Goal: Information Seeking & Learning: Learn about a topic

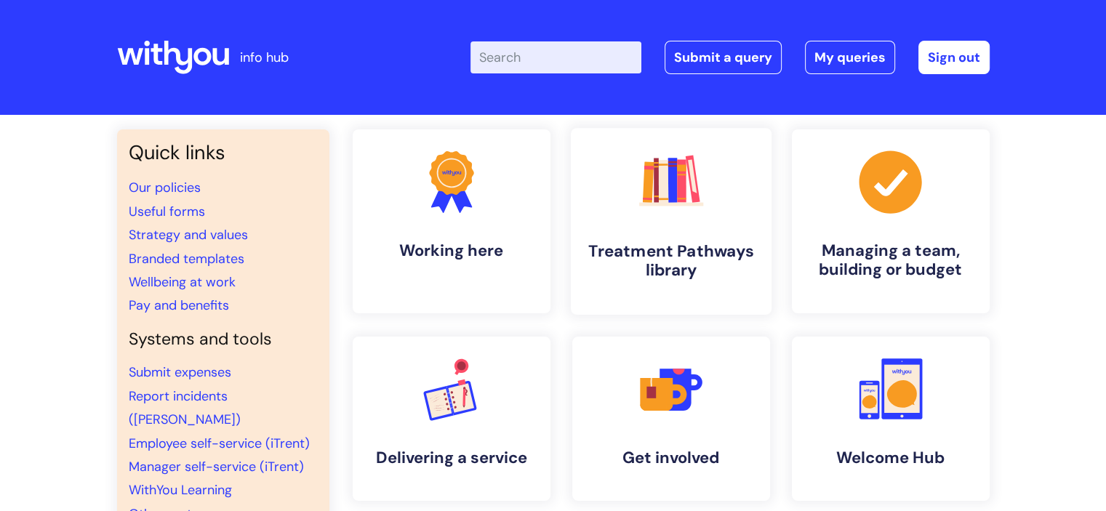
click at [636, 217] on icon ".cls-1{fill:#f89b22;}.cls-1,.cls-2,.cls-3,.cls-4,.cls-5,.cls-6,.cls-7{stroke-wi…" at bounding box center [671, 181] width 72 height 72
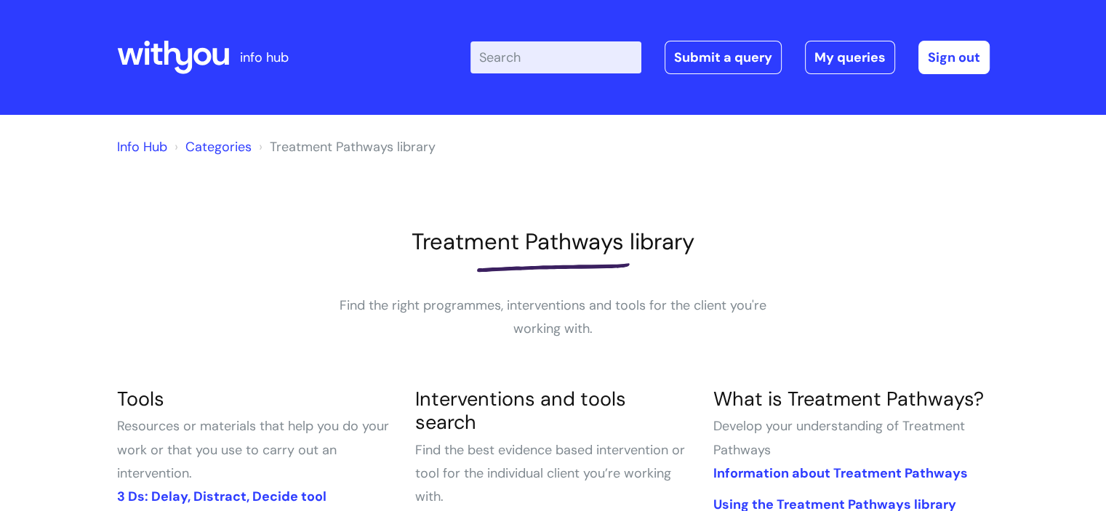
click at [519, 57] on input "Enter your search term here..." at bounding box center [556, 57] width 171 height 32
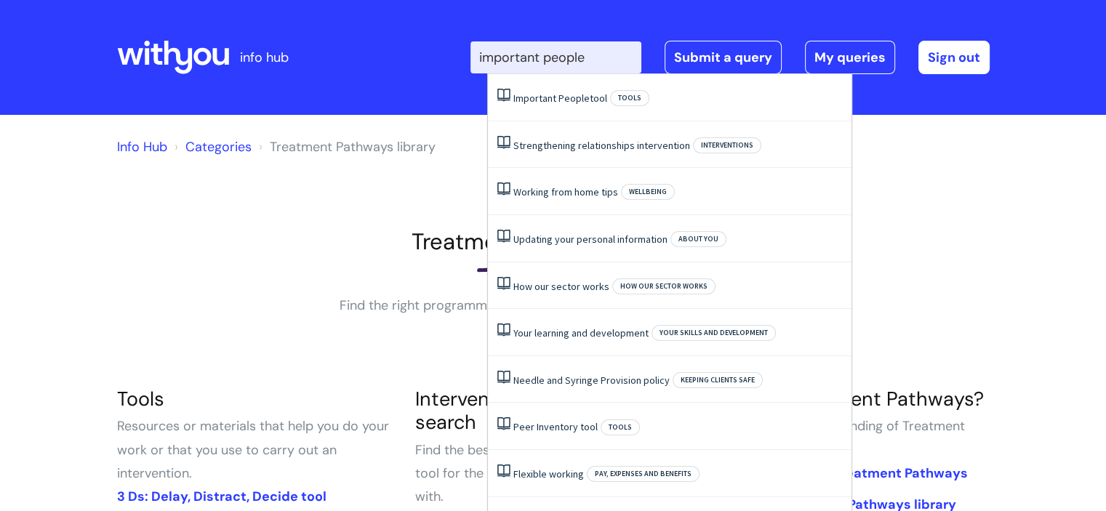
type input "important people"
click button "Search" at bounding box center [0, 0] width 0 height 0
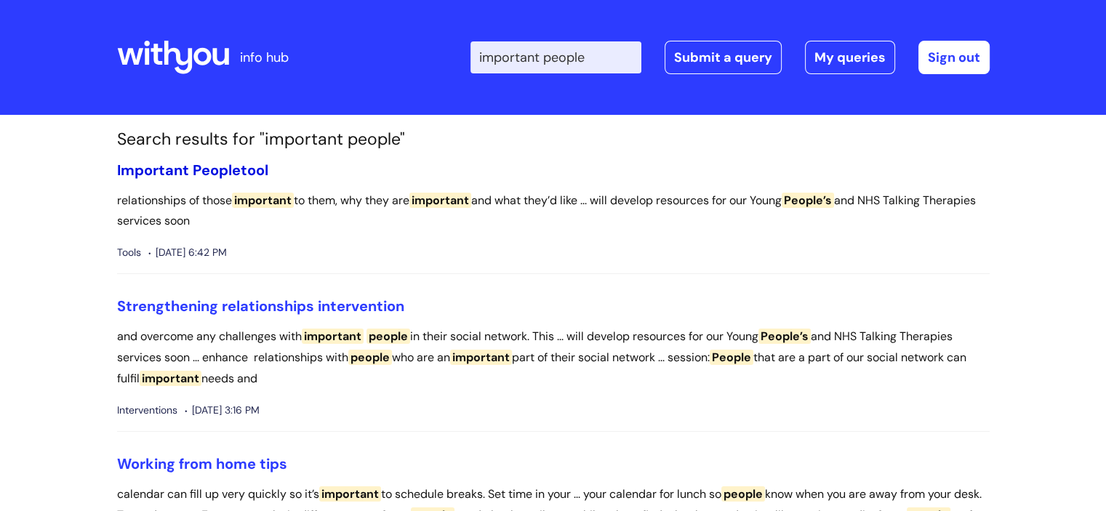
click at [180, 171] on span "Important" at bounding box center [153, 170] width 72 height 19
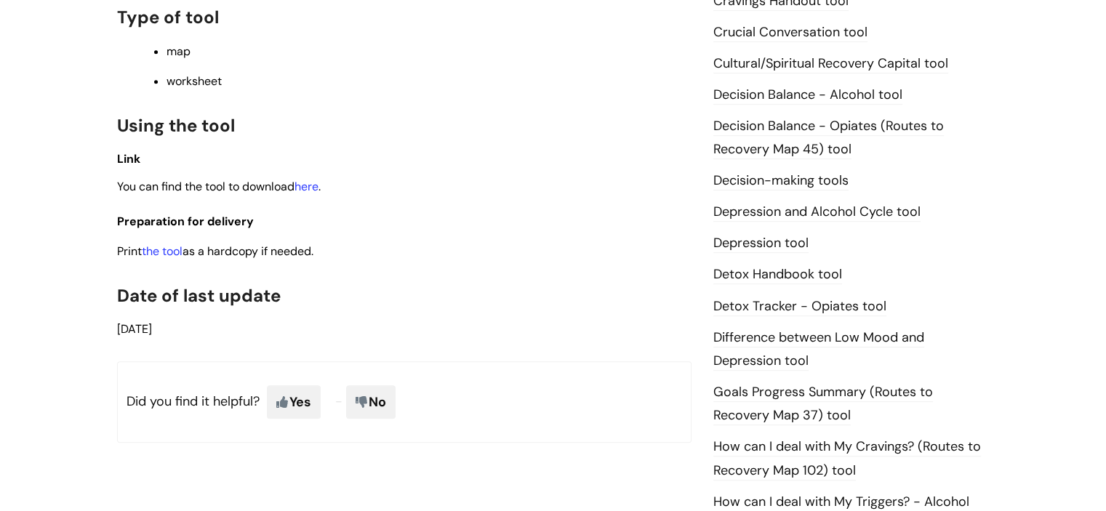
scroll to position [727, 0]
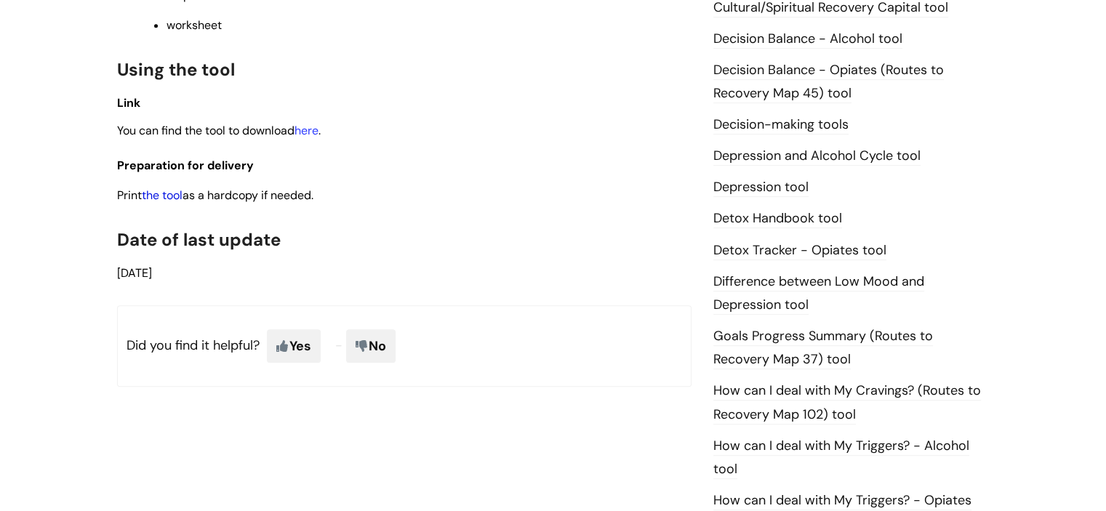
click at [173, 198] on link "the tool" at bounding box center [162, 195] width 41 height 15
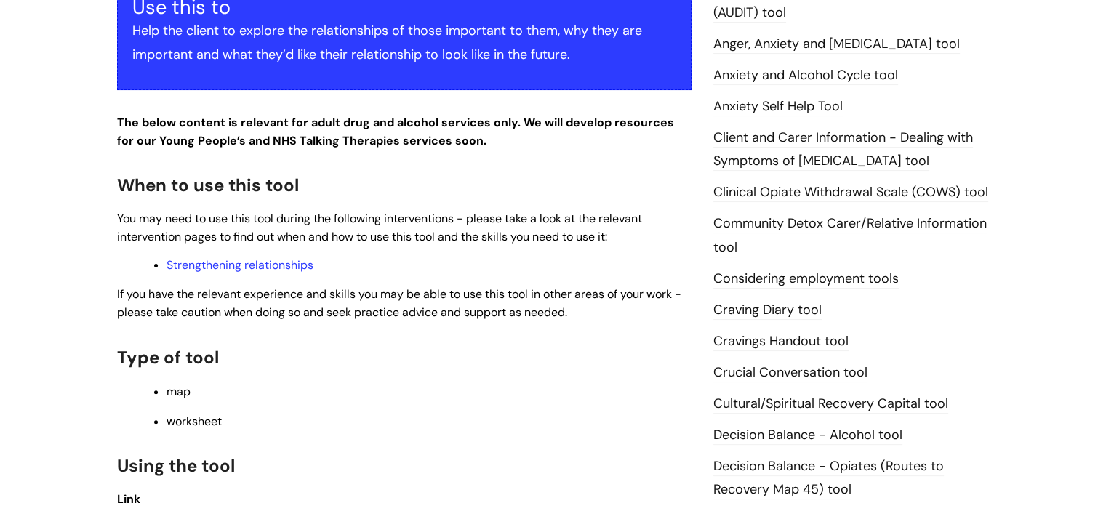
scroll to position [364, 0]
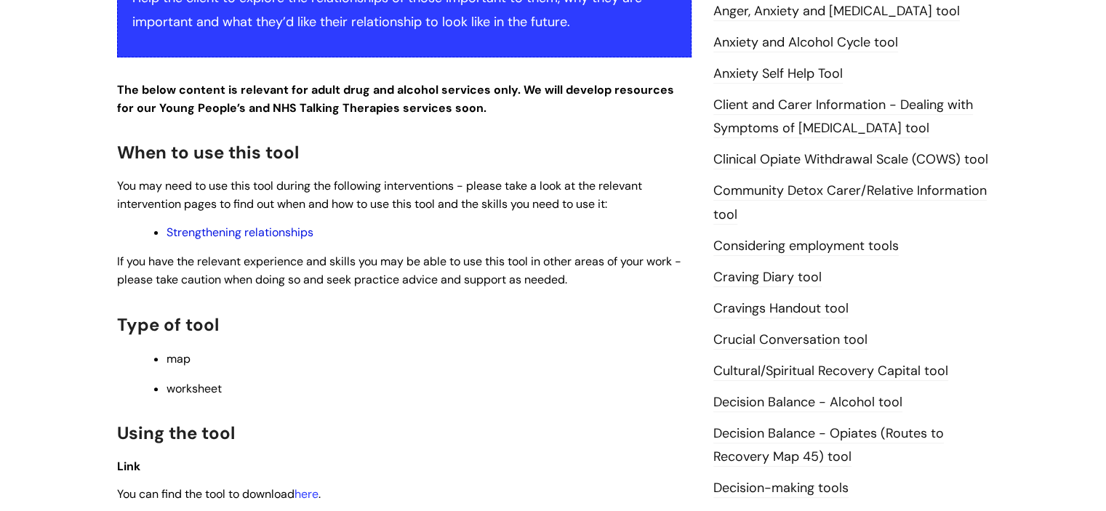
click at [256, 232] on link "Strengthening relationships" at bounding box center [240, 232] width 147 height 15
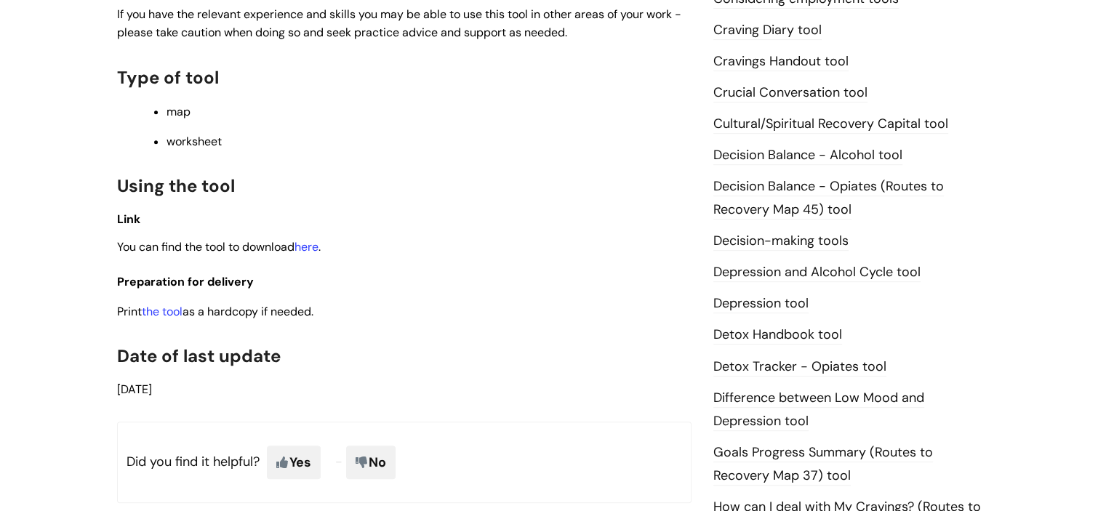
scroll to position [655, 0]
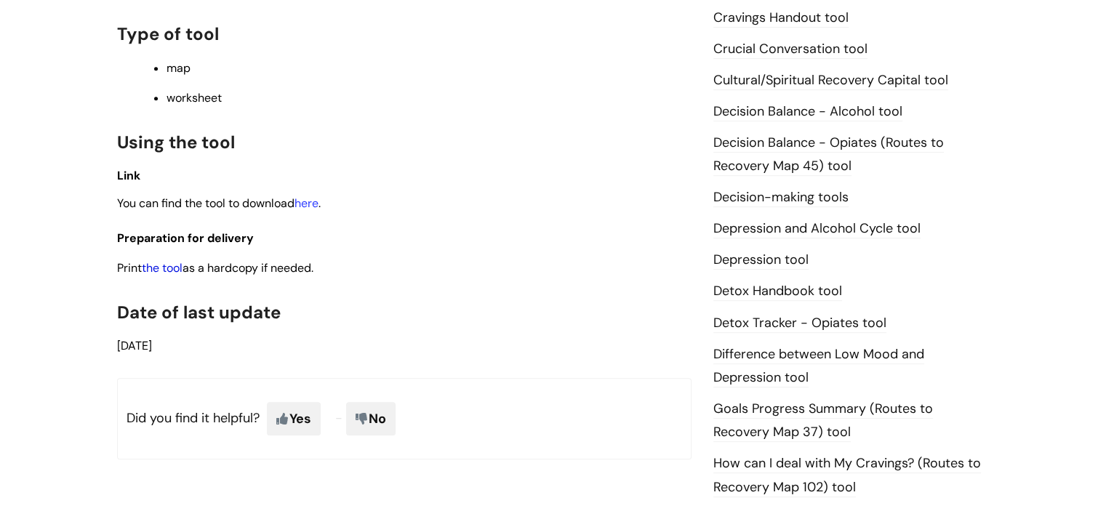
click at [169, 268] on link "the tool" at bounding box center [162, 267] width 41 height 15
click at [177, 267] on link "the tool" at bounding box center [162, 267] width 41 height 15
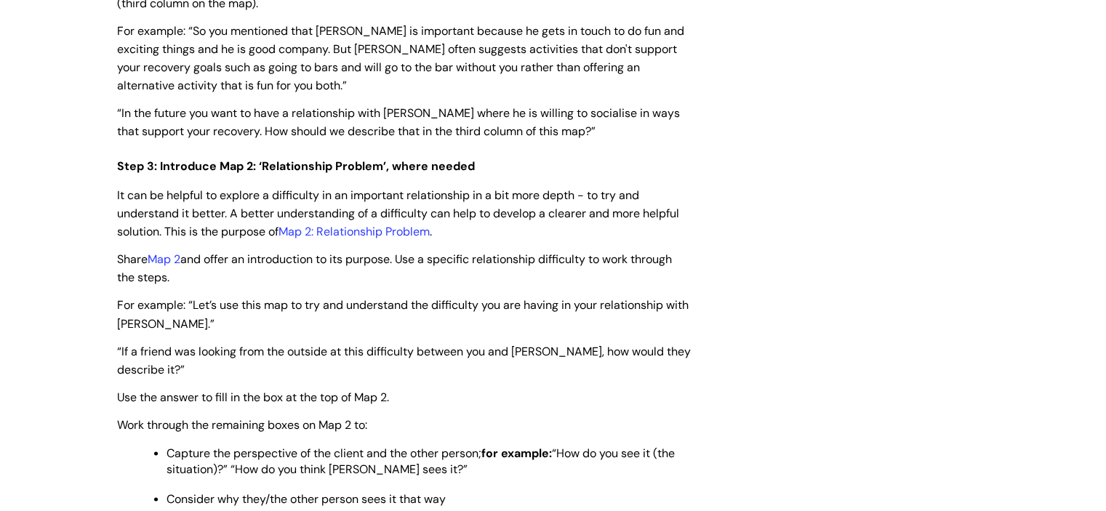
scroll to position [2473, 0]
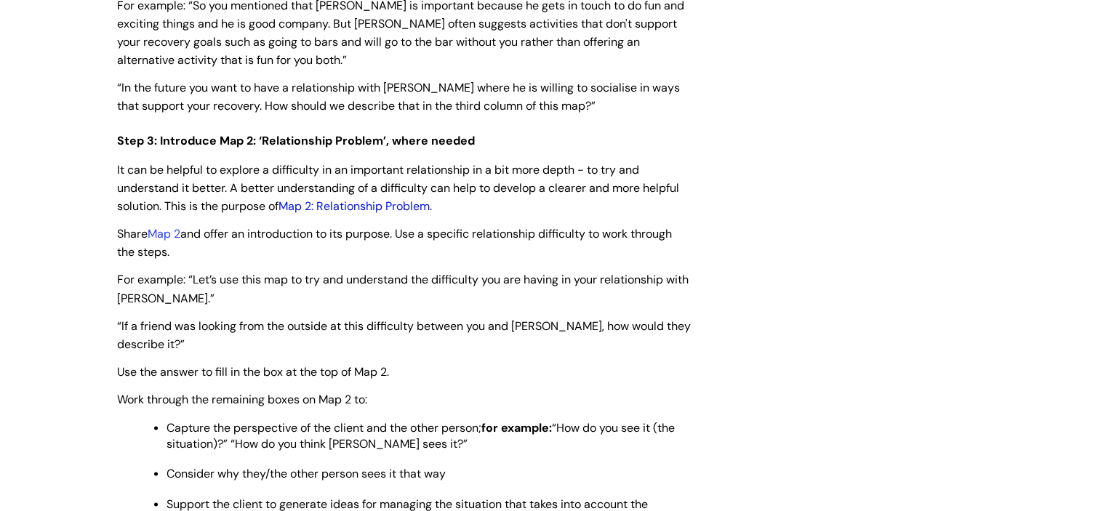
click at [327, 210] on link "Map 2: Relationship Problem" at bounding box center [354, 206] width 151 height 15
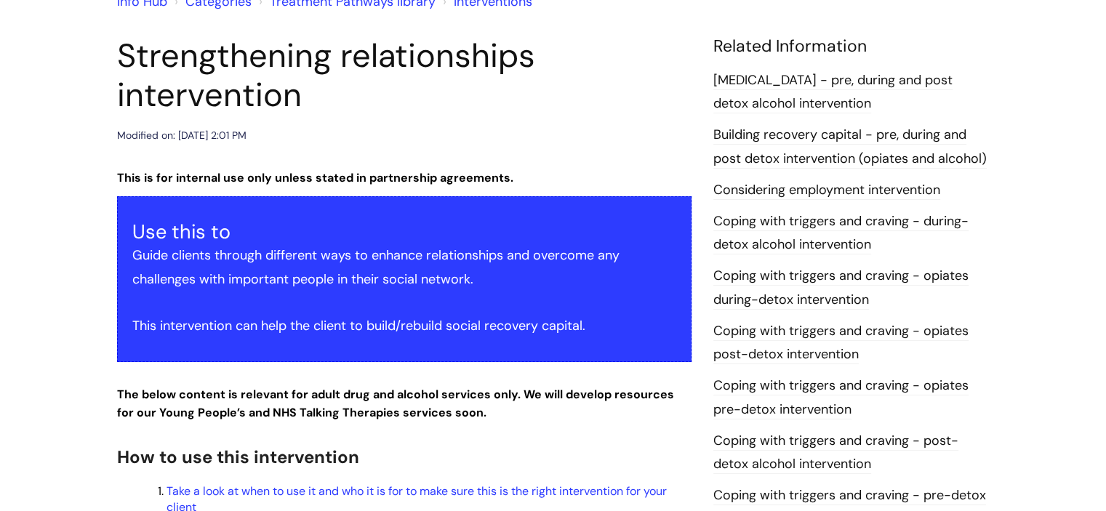
scroll to position [0, 0]
